Goal: Check status: Check status

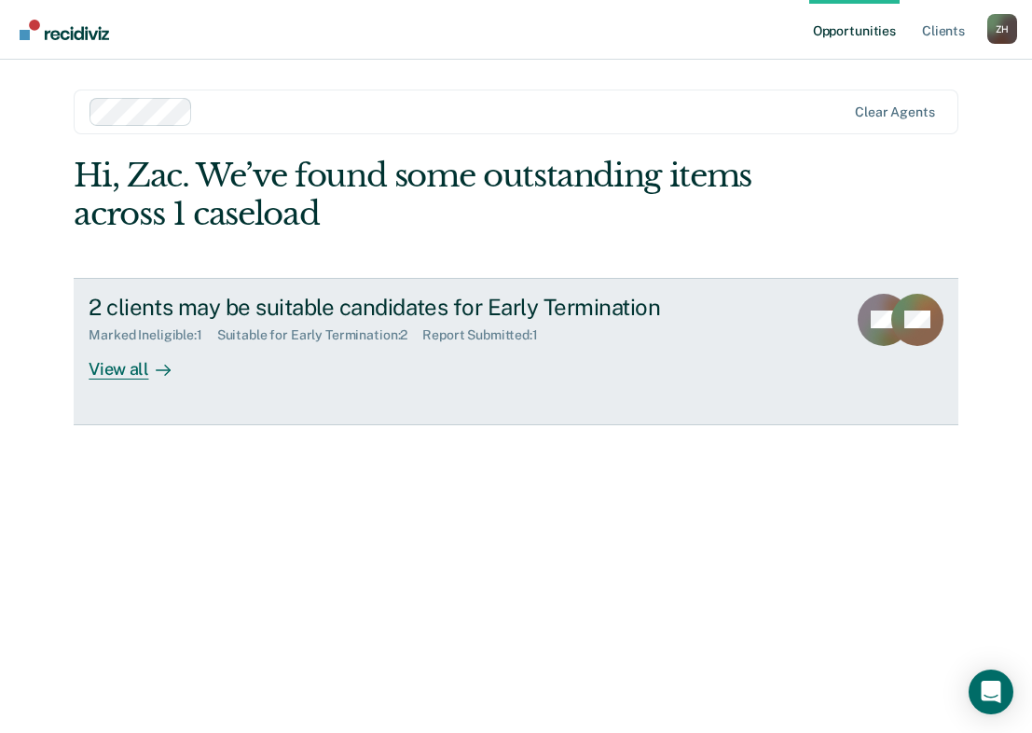
click at [291, 339] on div "Suitable for Early Termination : 2" at bounding box center [320, 335] width 206 height 16
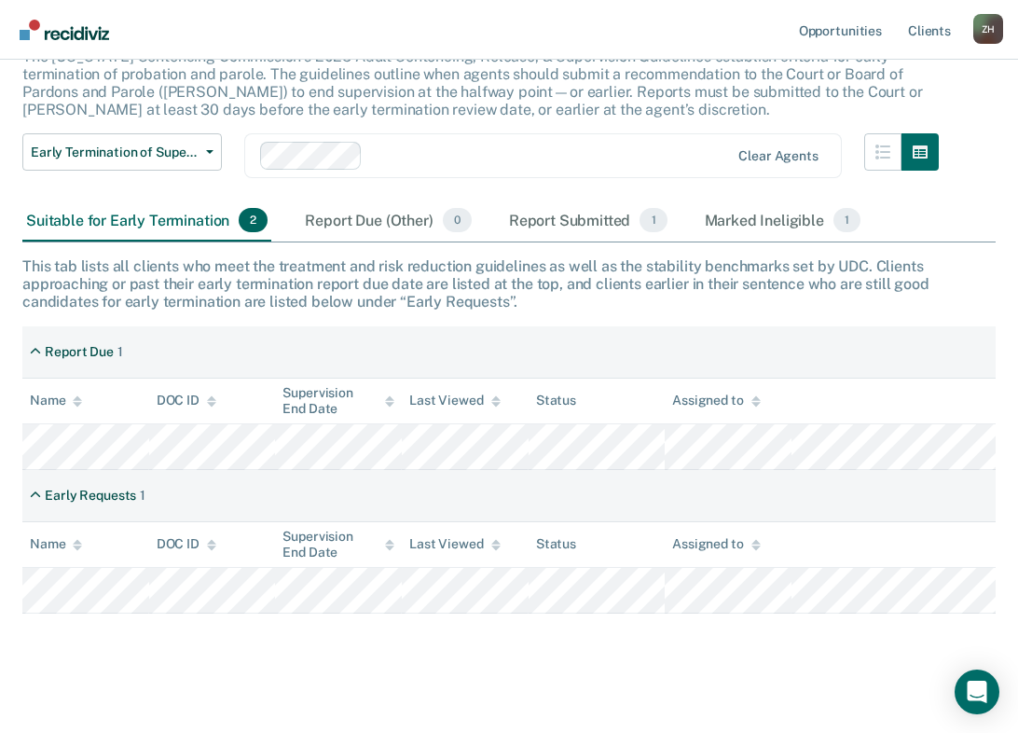
scroll to position [149, 0]
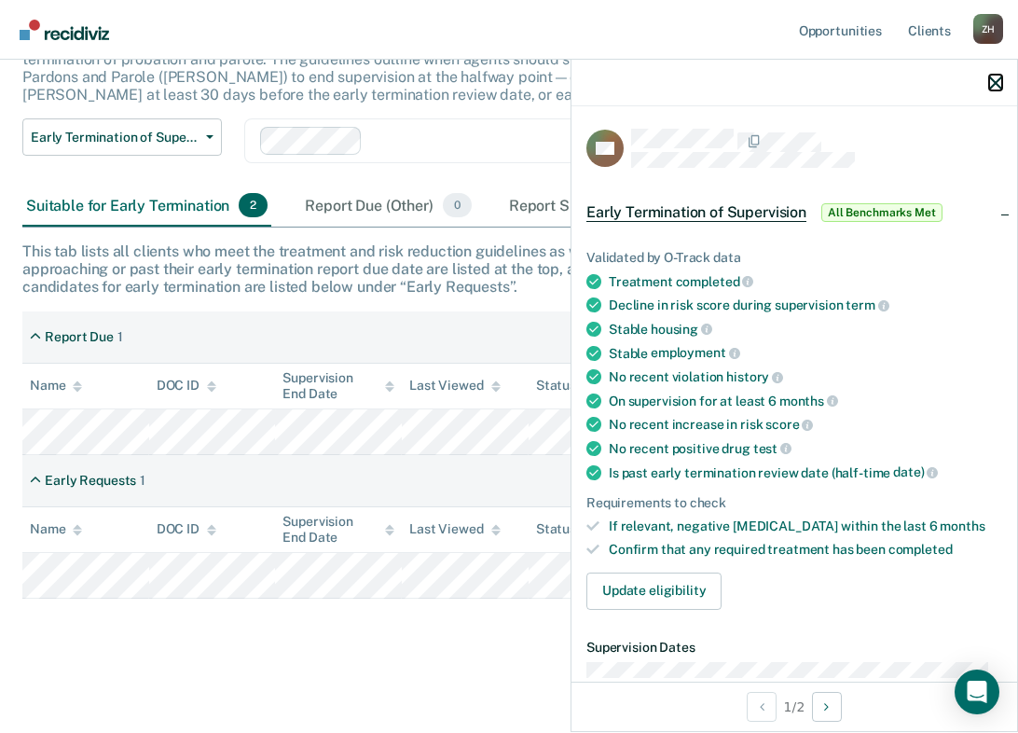
click at [996, 81] on icon "button" at bounding box center [995, 82] width 13 height 13
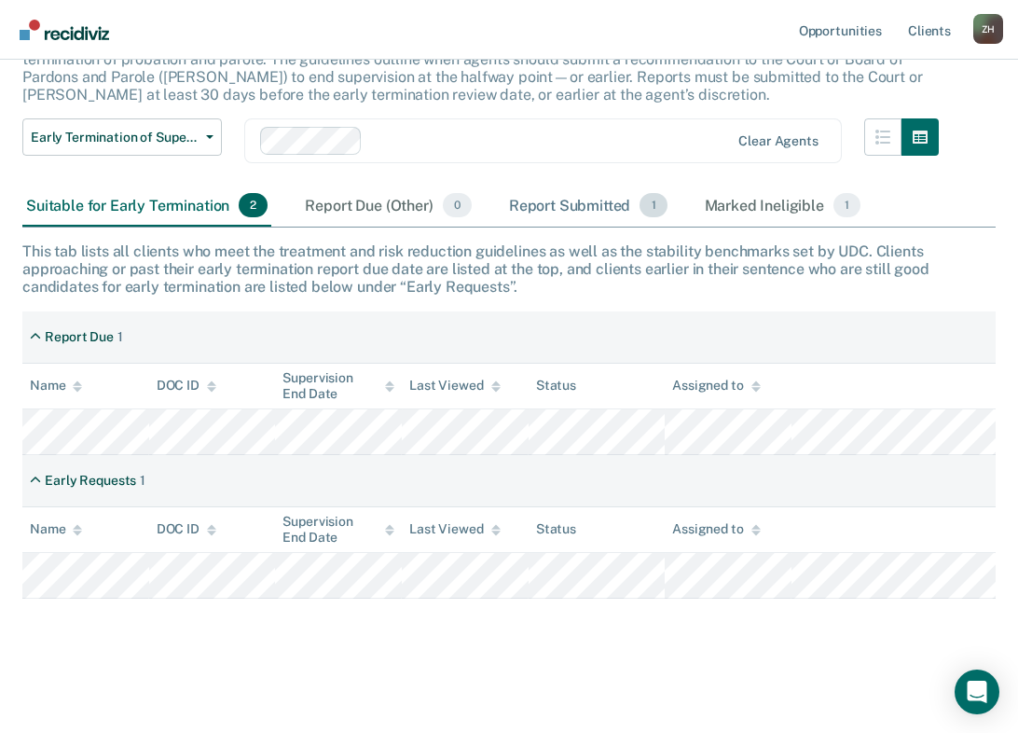
click at [573, 202] on div "Report Submitted 1" at bounding box center [588, 205] width 166 height 41
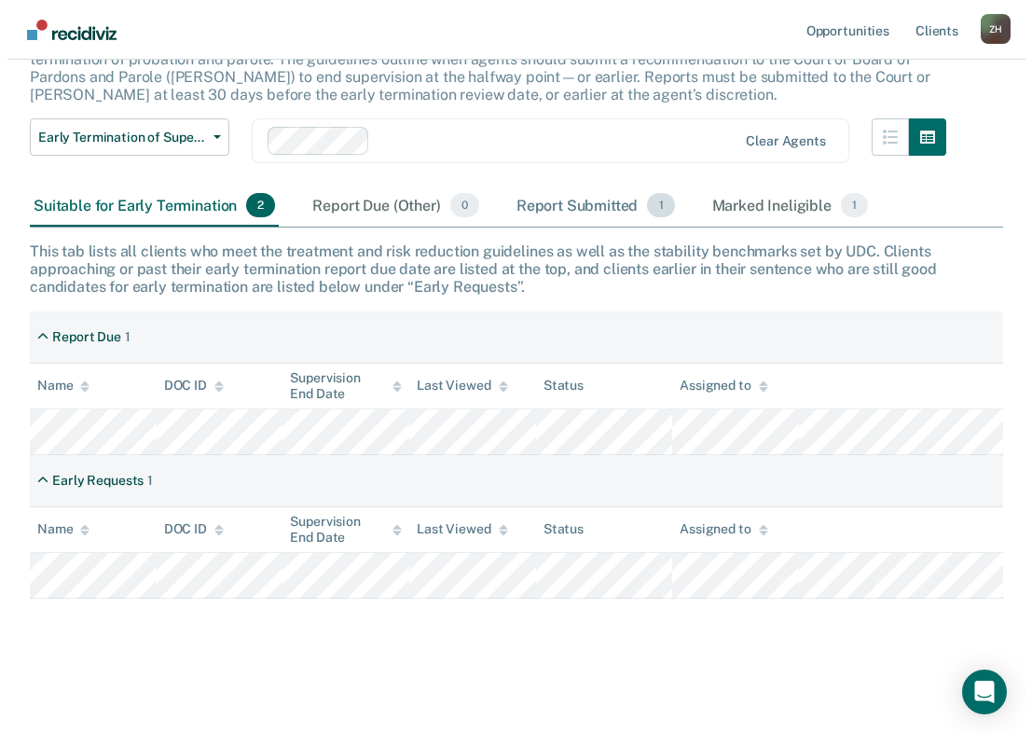
scroll to position [0, 0]
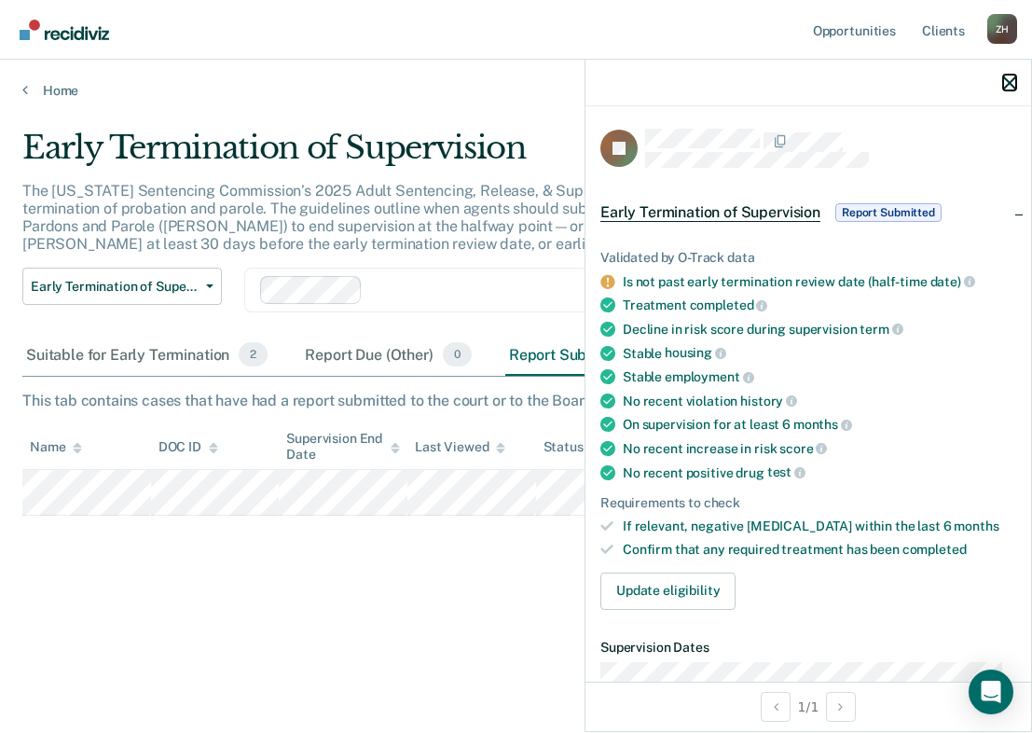
click at [1009, 84] on icon "button" at bounding box center [1009, 82] width 13 height 13
